Goal: Book appointment/travel/reservation

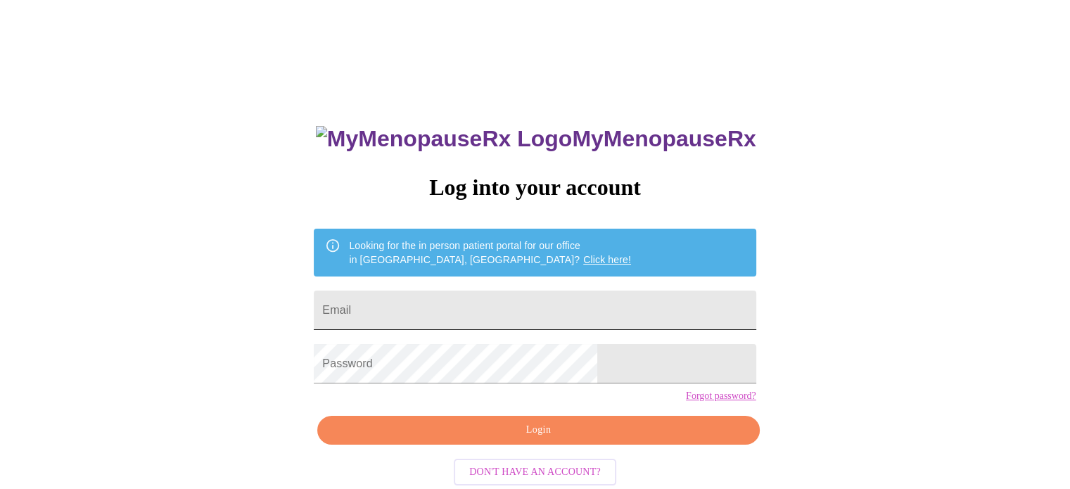
click at [512, 294] on input "Email" at bounding box center [535, 310] width 442 height 39
type input "[EMAIL_ADDRESS][DOMAIN_NAME]"
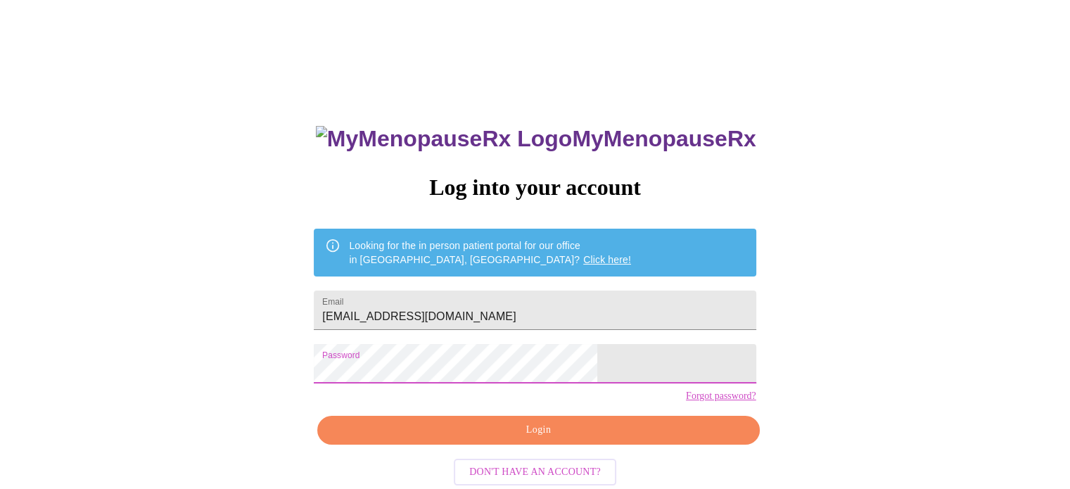
click at [493, 439] on span "Login" at bounding box center [539, 430] width 410 height 18
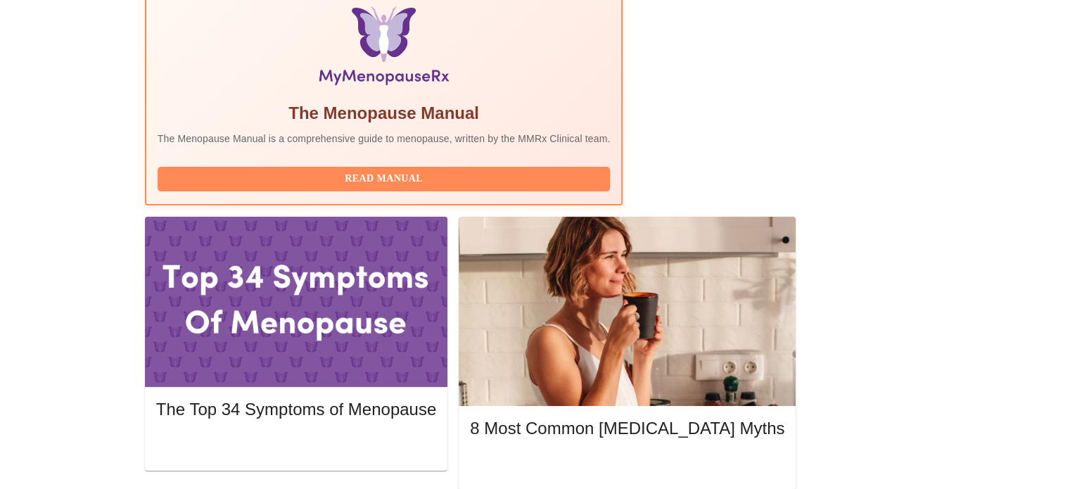
scroll to position [493, 0]
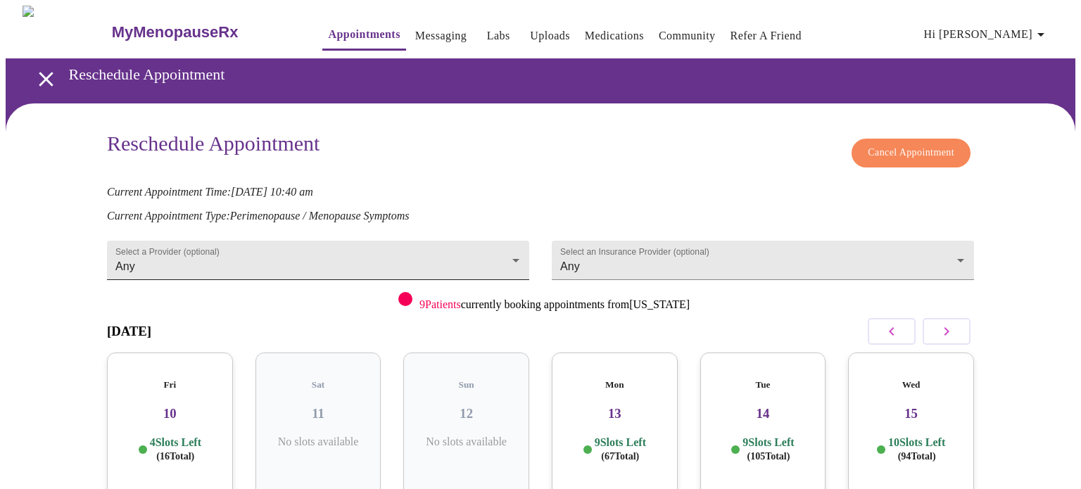
click at [236, 255] on body "MyMenopauseRx Appointments Messaging Labs Uploads Medications Community Refer a…" at bounding box center [541, 312] width 1070 height 612
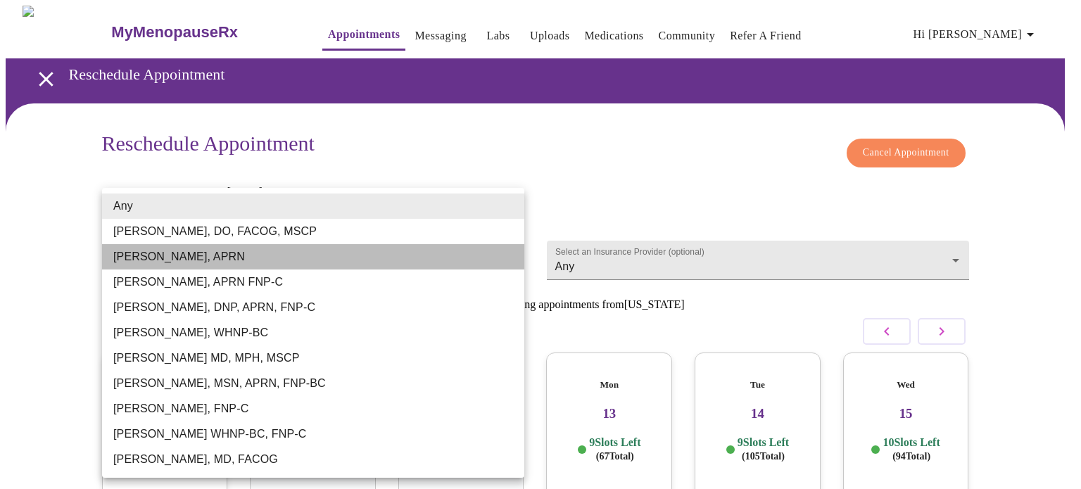
click at [231, 259] on li "[PERSON_NAME], APRN" at bounding box center [313, 256] width 422 height 25
type input "[PERSON_NAME], APRN"
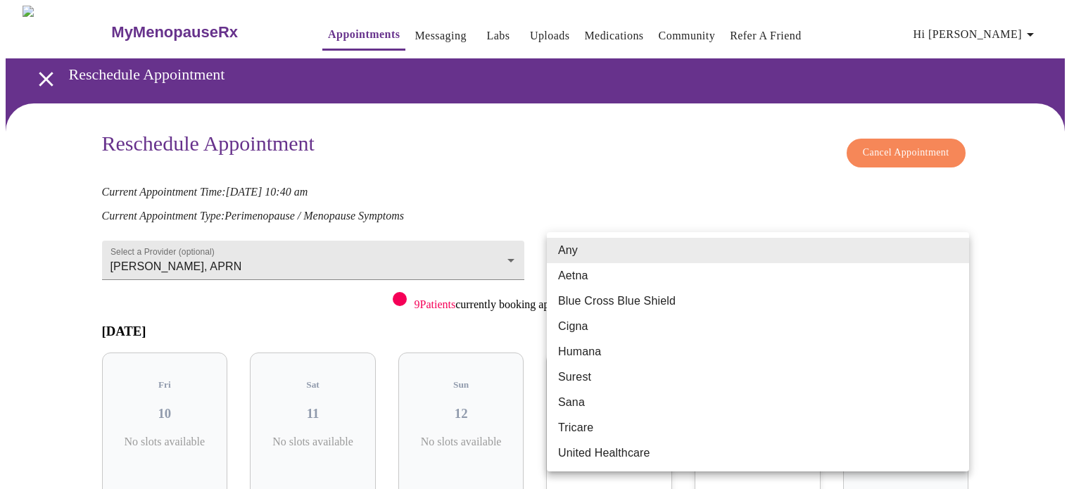
click at [604, 253] on body "MyMenopauseRx Appointments Messaging Labs Uploads Medications Community Refer a…" at bounding box center [541, 312] width 1070 height 612
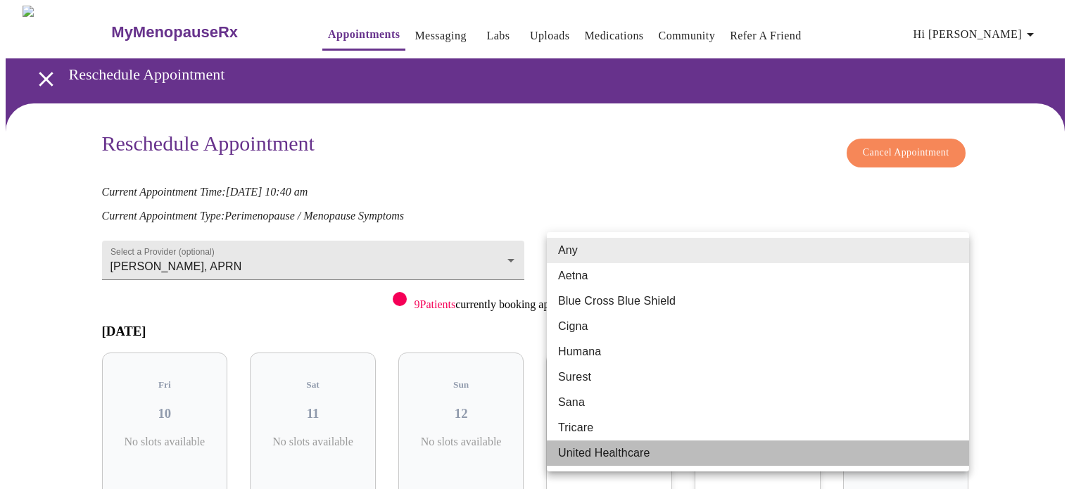
click at [619, 455] on li "United Healthcare" at bounding box center [758, 452] width 422 height 25
type input "United Healthcare"
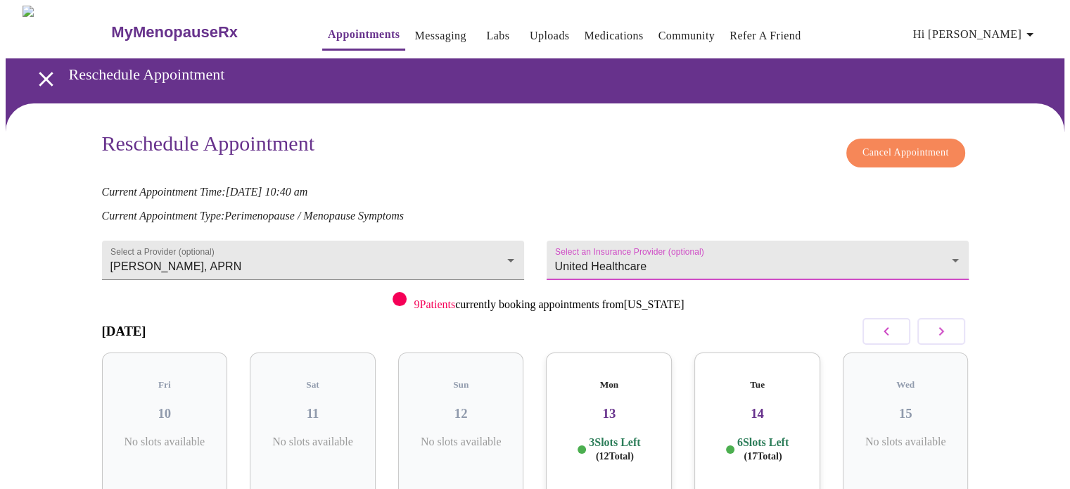
click at [941, 331] on icon "button" at bounding box center [941, 331] width 5 height 8
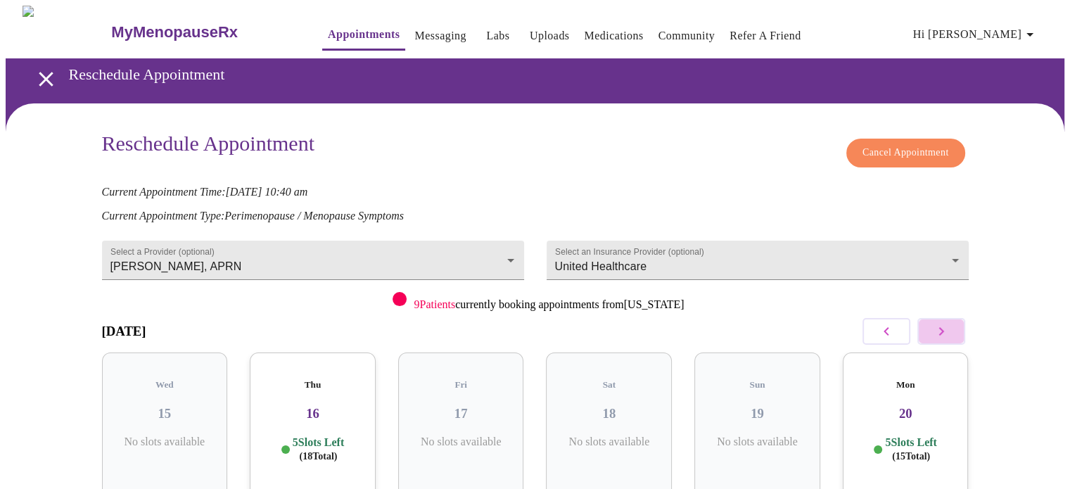
click at [941, 331] on icon "button" at bounding box center [941, 331] width 5 height 8
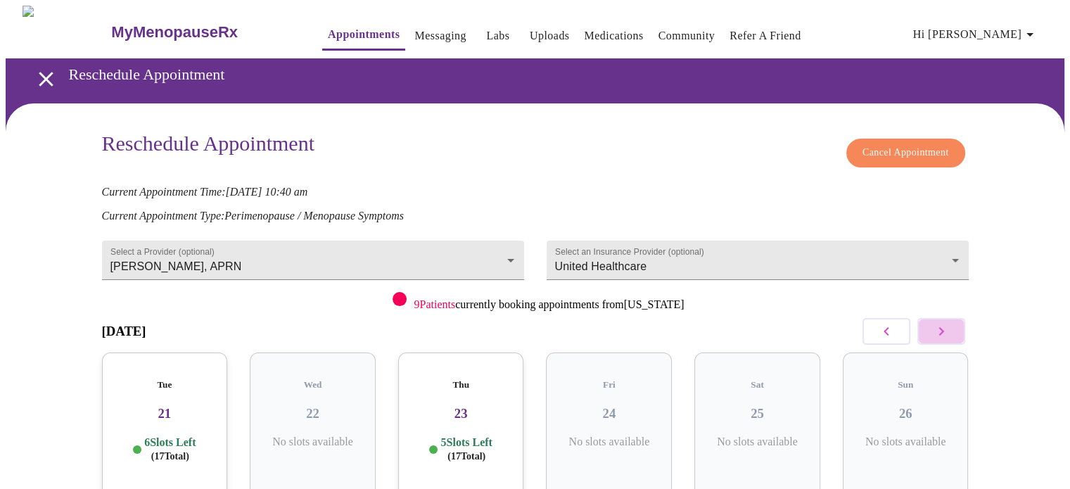
click at [941, 331] on icon "button" at bounding box center [941, 331] width 5 height 8
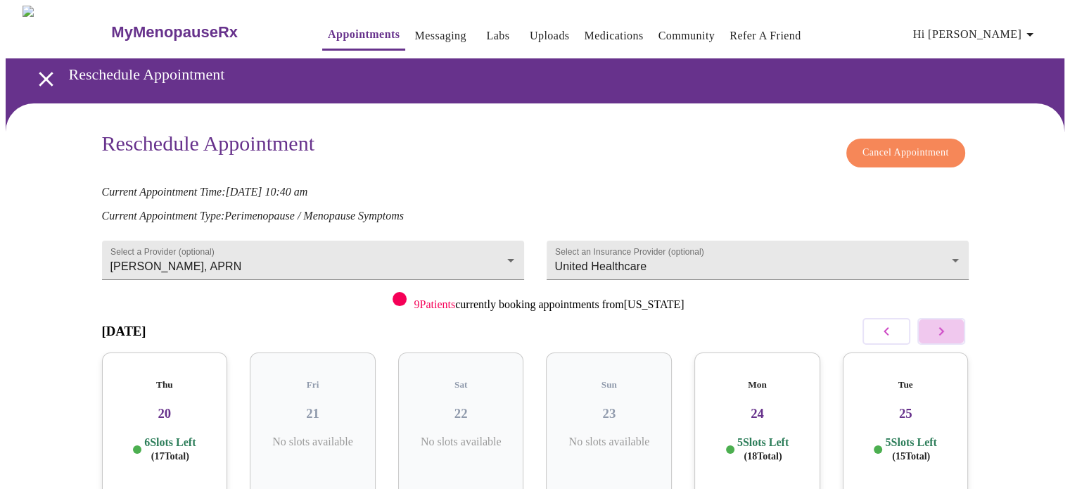
click at [941, 331] on icon "button" at bounding box center [941, 331] width 5 height 8
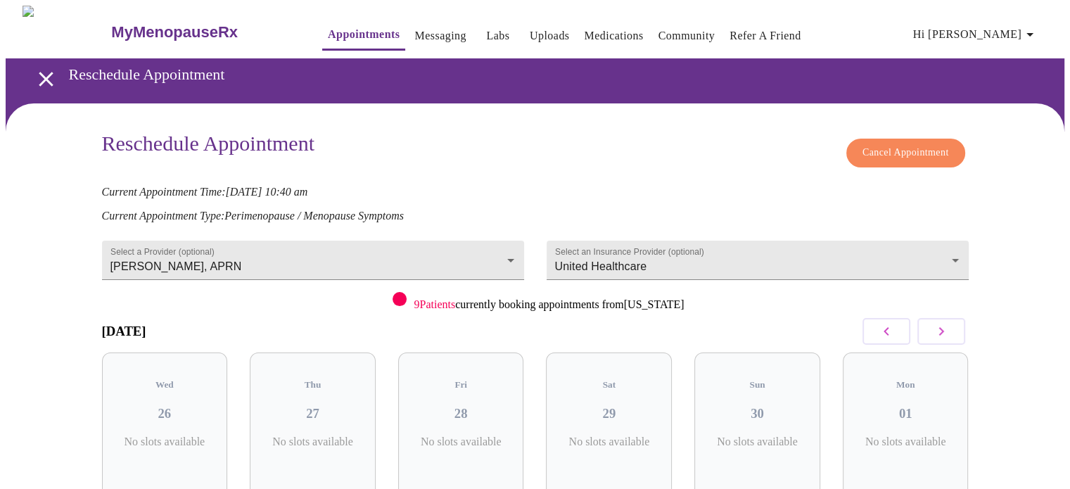
click at [941, 331] on icon "button" at bounding box center [941, 331] width 5 height 8
click at [42, 74] on icon "open drawer" at bounding box center [46, 79] width 25 height 25
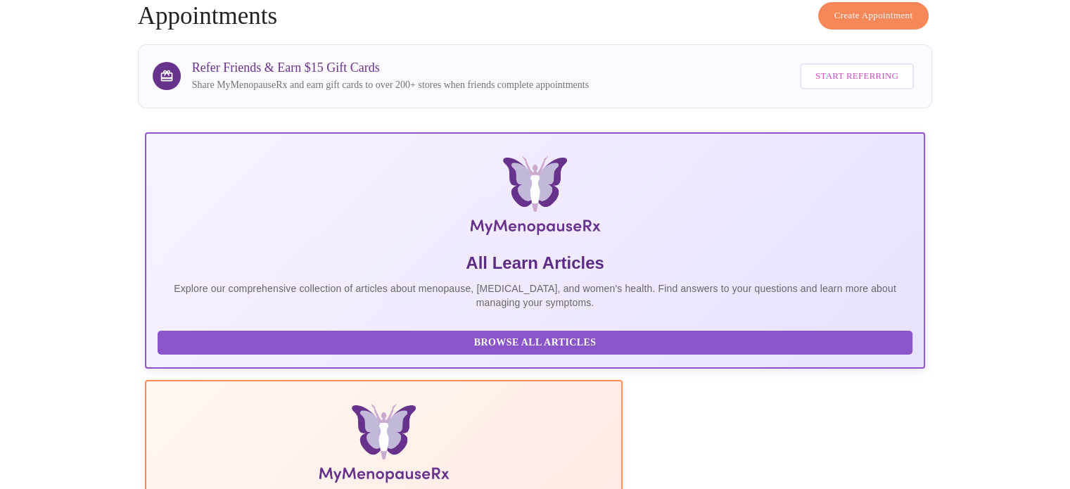
scroll to position [422, 0]
